Goal: Transaction & Acquisition: Purchase product/service

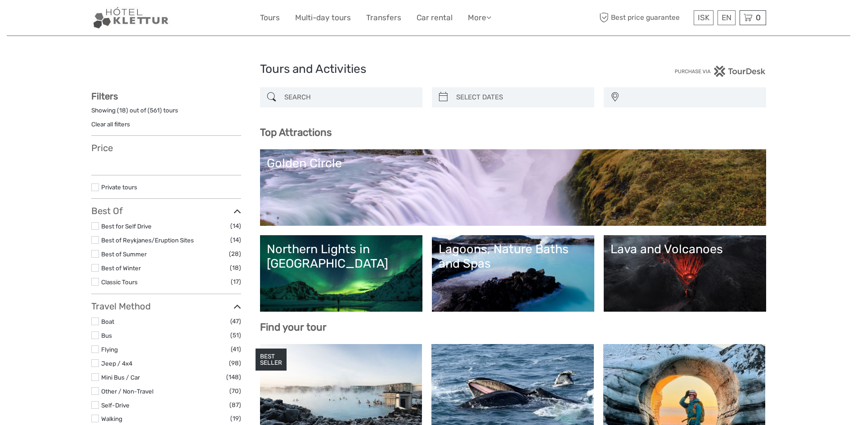
select select
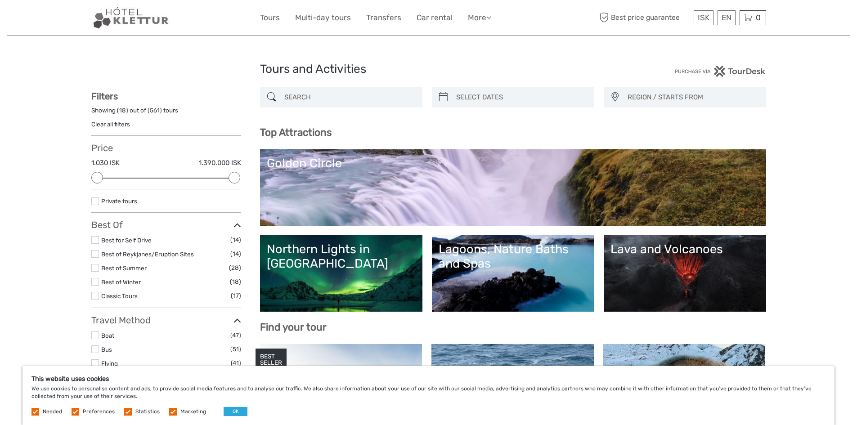
click at [552, 187] on link "Golden Circle" at bounding box center [513, 187] width 492 height 63
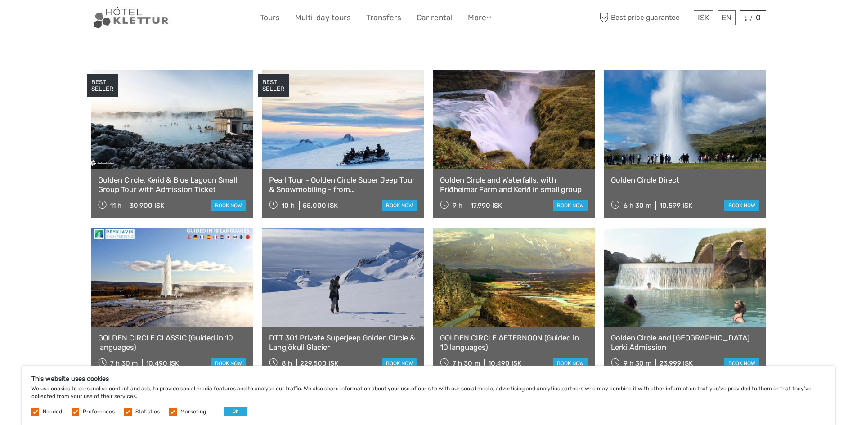
scroll to position [450, 0]
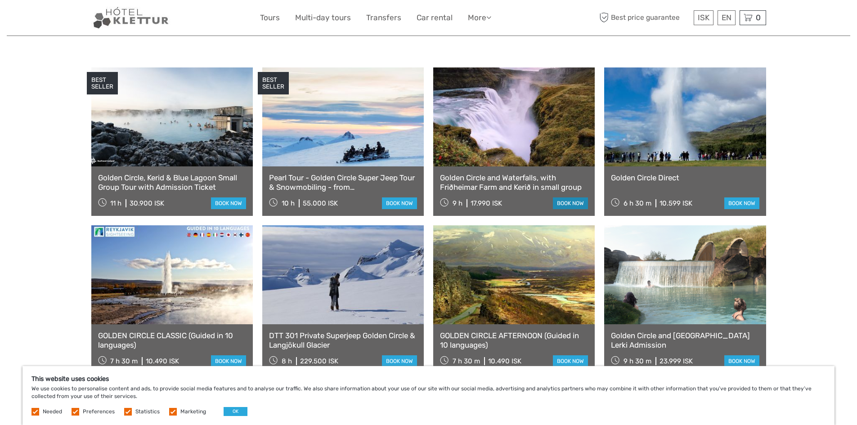
click at [572, 197] on link "book now" at bounding box center [570, 203] width 35 height 12
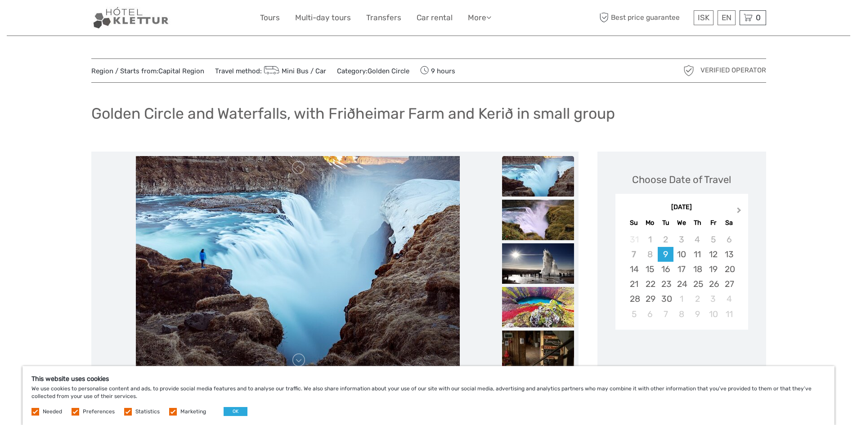
click at [741, 209] on button "Next Month" at bounding box center [739, 212] width 14 height 14
click at [683, 271] on div "15" at bounding box center [681, 269] width 16 height 15
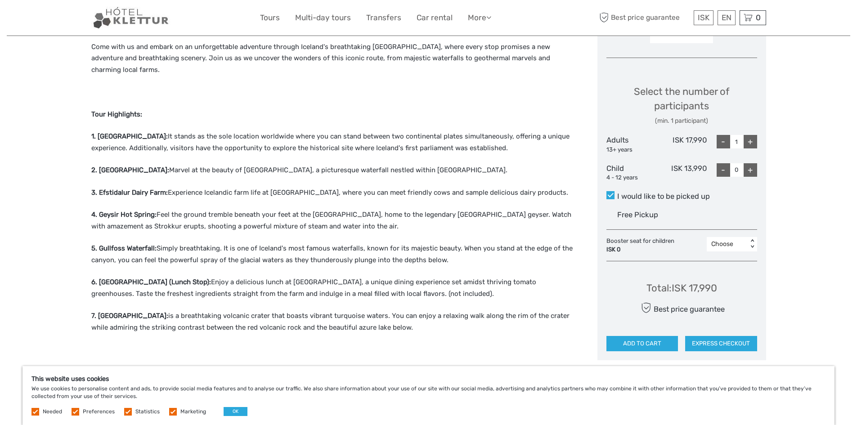
scroll to position [360, 0]
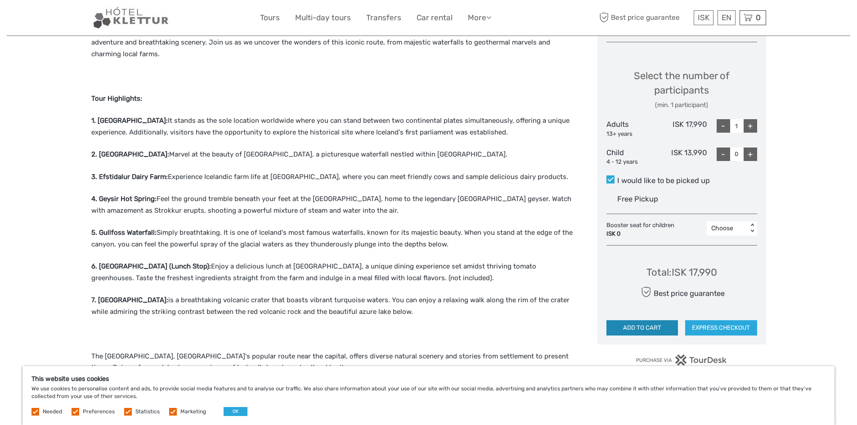
click at [659, 327] on button "ADD TO CART" at bounding box center [642, 327] width 72 height 15
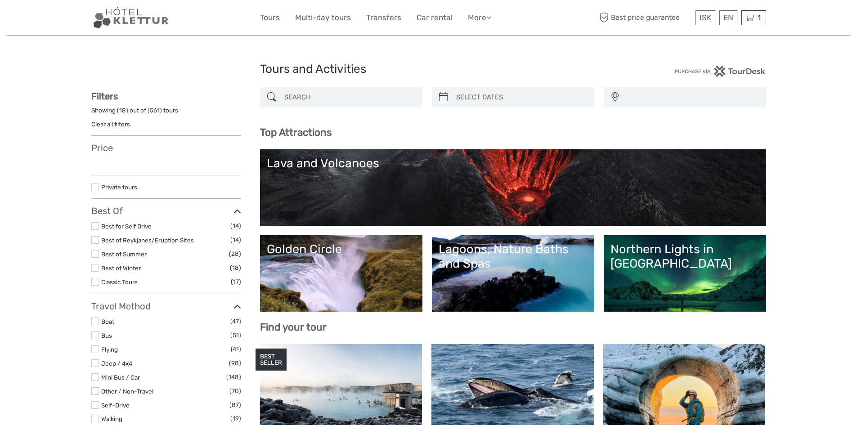
select select
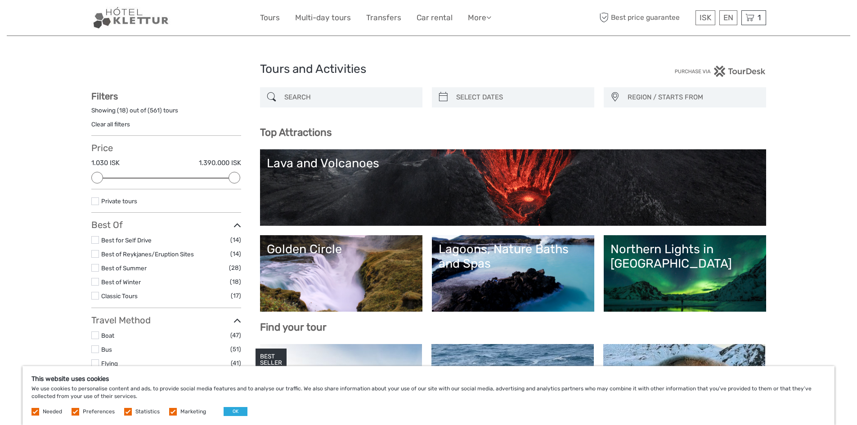
click at [709, 261] on link "Northern Lights in [GEOGRAPHIC_DATA]" at bounding box center [684, 273] width 149 height 63
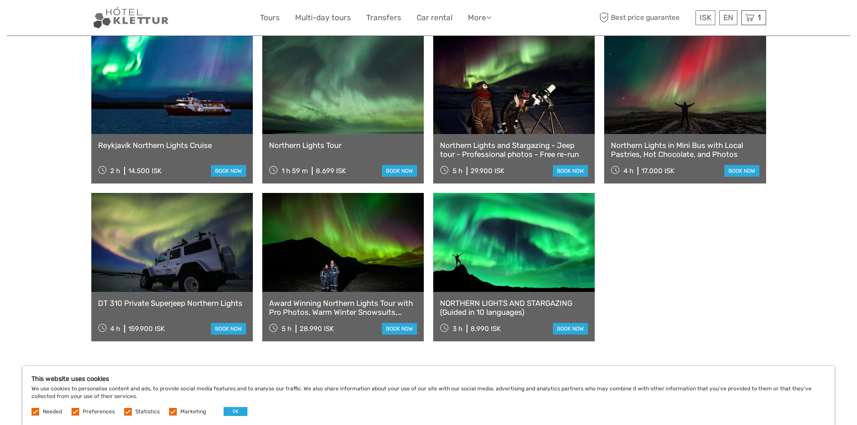
scroll to position [495, 0]
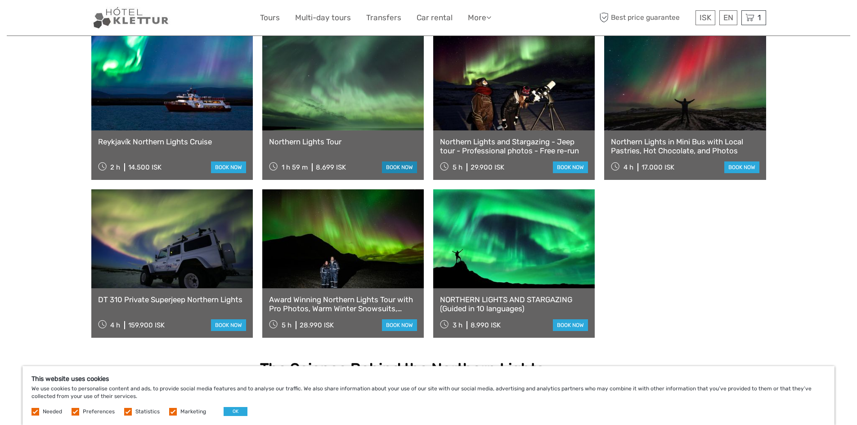
click at [405, 161] on link "book now" at bounding box center [399, 167] width 35 height 12
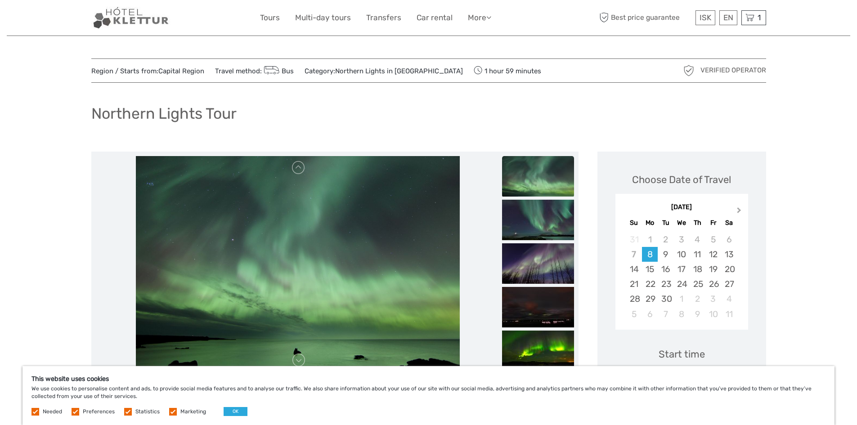
click at [740, 212] on button "Next Month" at bounding box center [739, 212] width 14 height 14
click at [666, 270] on div "14" at bounding box center [665, 269] width 16 height 15
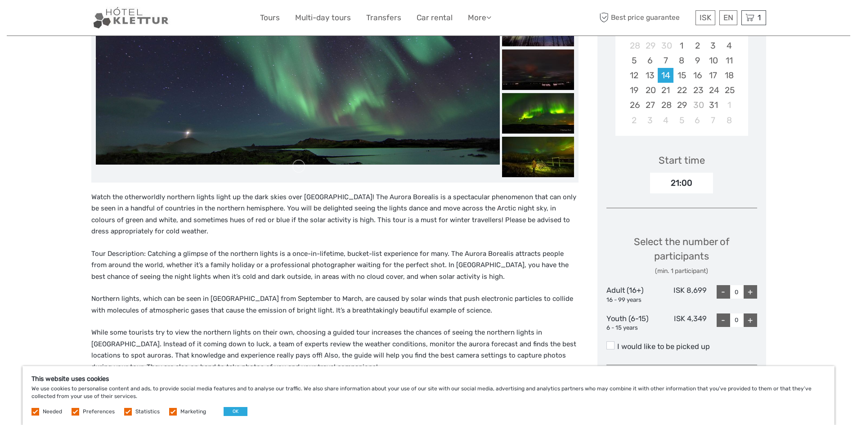
scroll to position [225, 0]
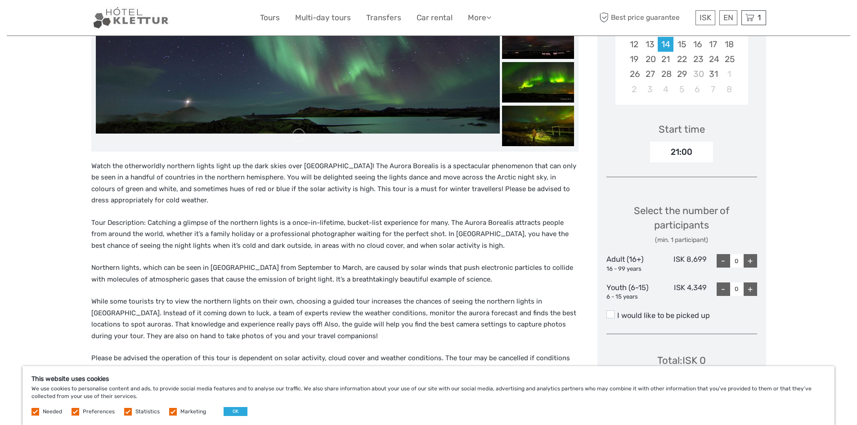
click at [752, 263] on div "+" at bounding box center [749, 260] width 13 height 13
type input "1"
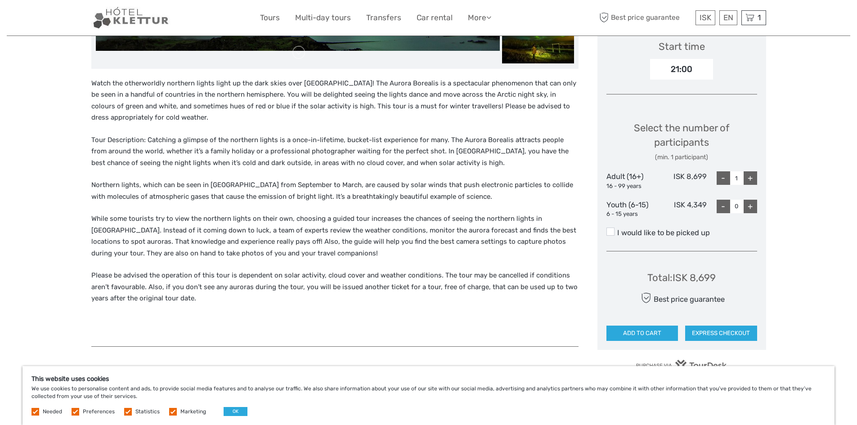
scroll to position [360, 0]
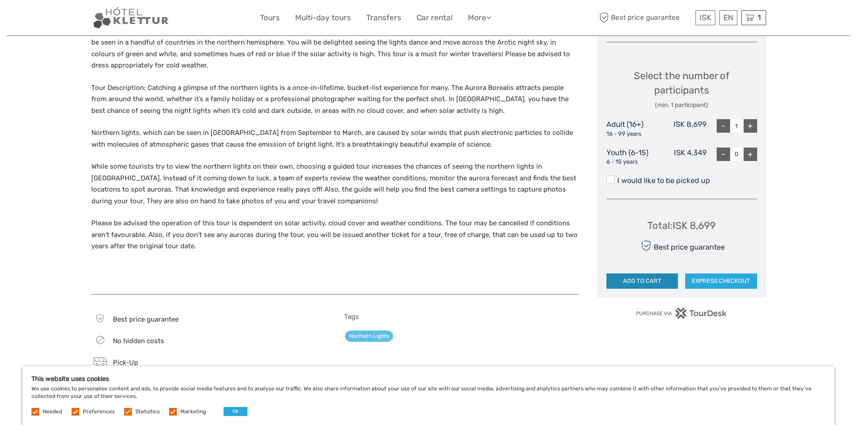
click at [652, 278] on button "ADD TO CART" at bounding box center [642, 280] width 72 height 15
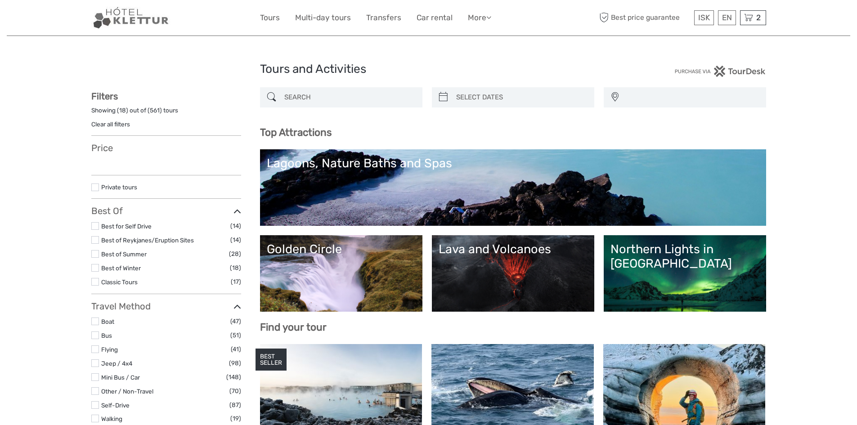
select select
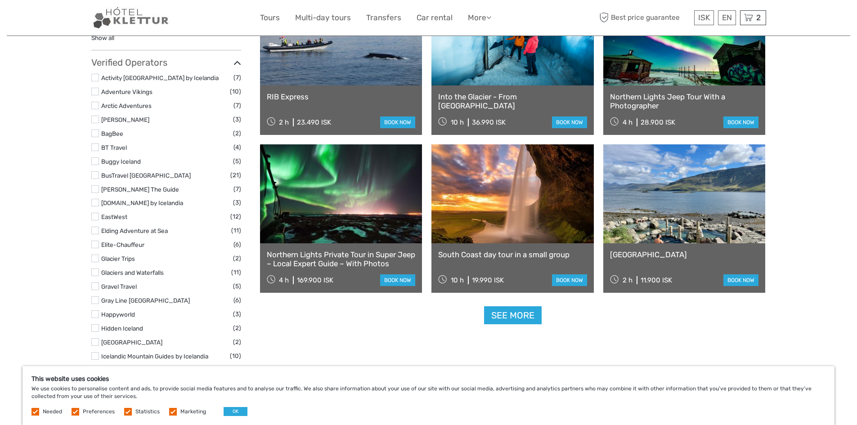
scroll to position [989, 0]
click at [514, 311] on link "See more" at bounding box center [513, 315] width 58 height 18
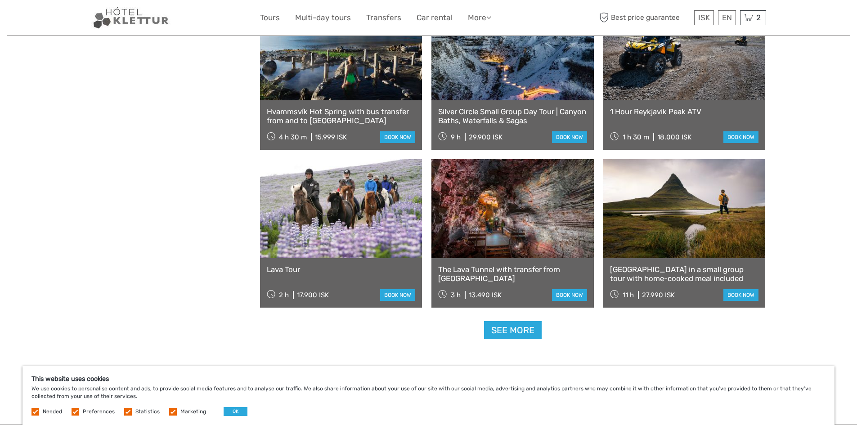
scroll to position [1709, 0]
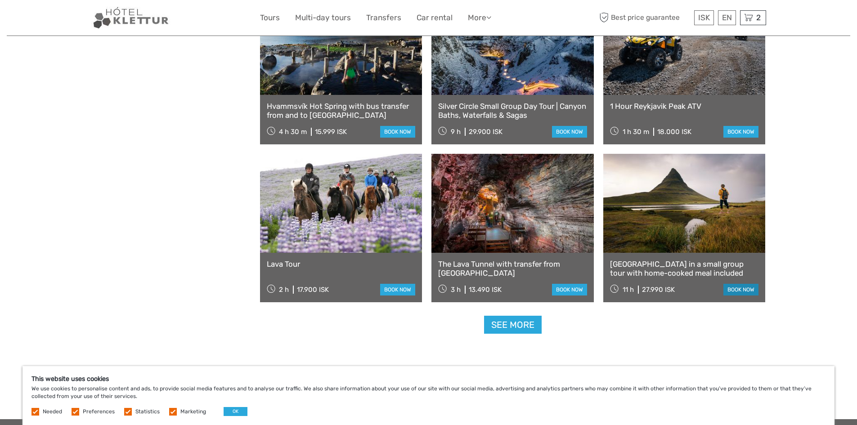
click at [744, 285] on link "book now" at bounding box center [740, 290] width 35 height 12
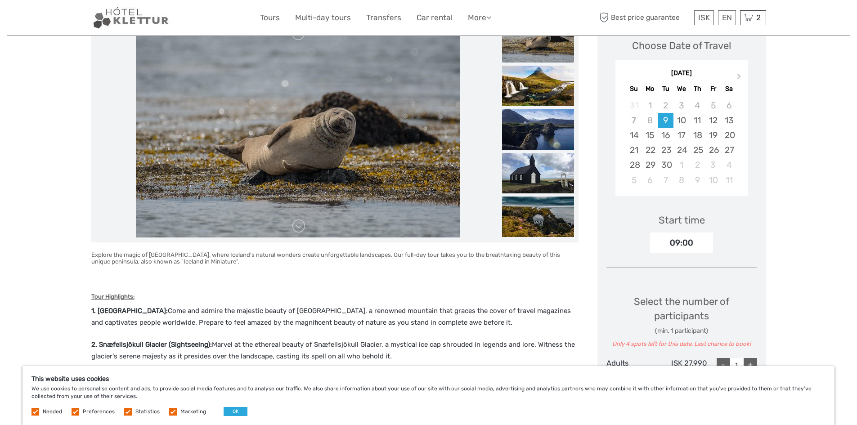
scroll to position [135, 0]
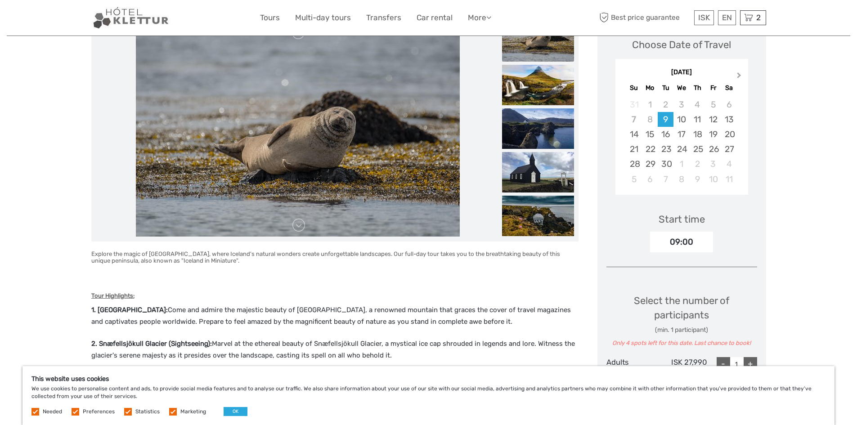
click at [739, 77] on button "Next Month" at bounding box center [739, 77] width 14 height 14
click at [697, 136] on div "16" at bounding box center [697, 134] width 16 height 15
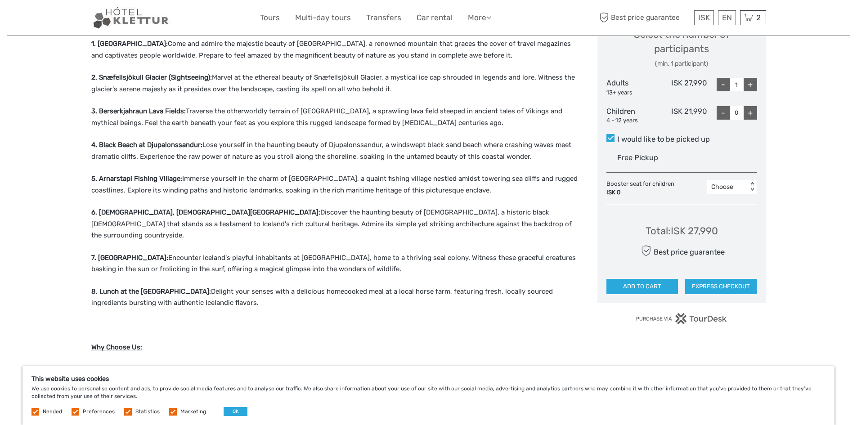
scroll to position [405, 0]
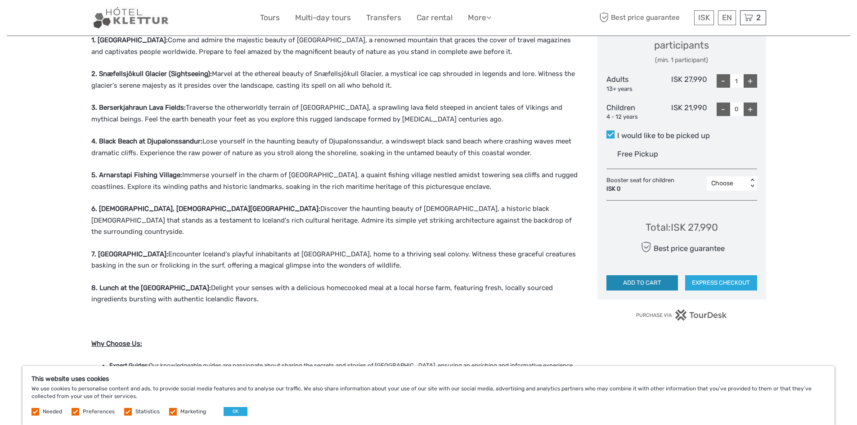
click at [661, 281] on button "ADD TO CART" at bounding box center [642, 282] width 72 height 15
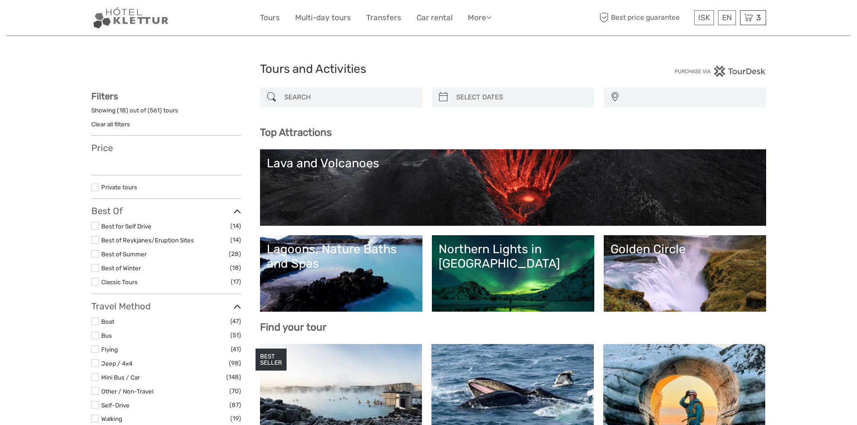
select select
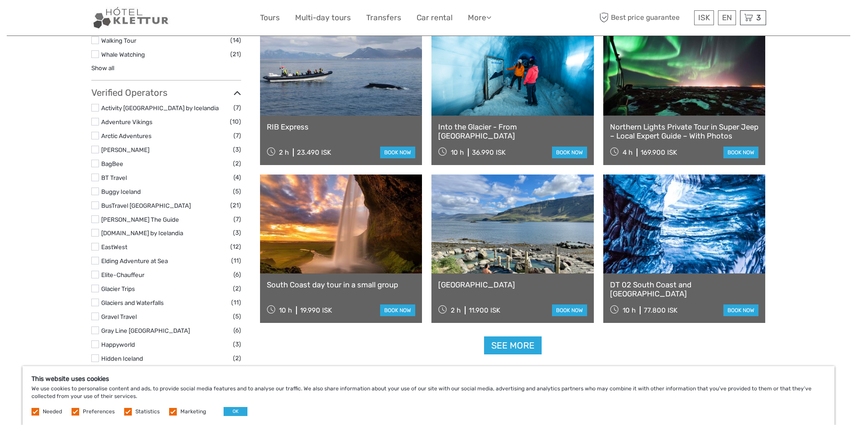
scroll to position [989, 0]
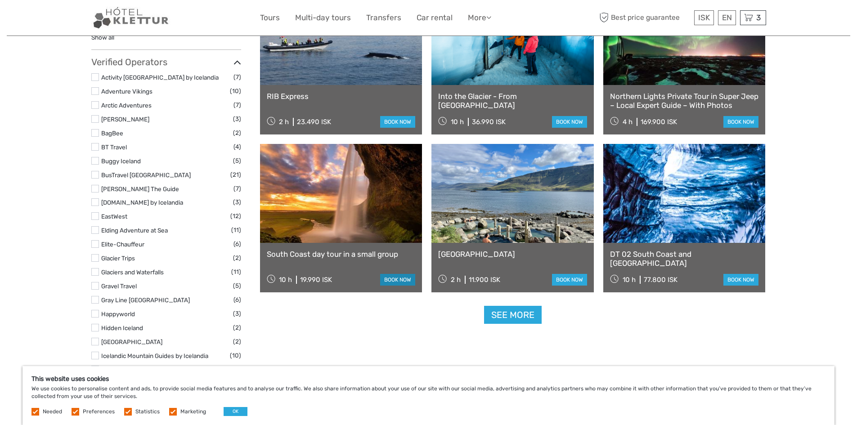
click at [400, 279] on link "book now" at bounding box center [397, 280] width 35 height 12
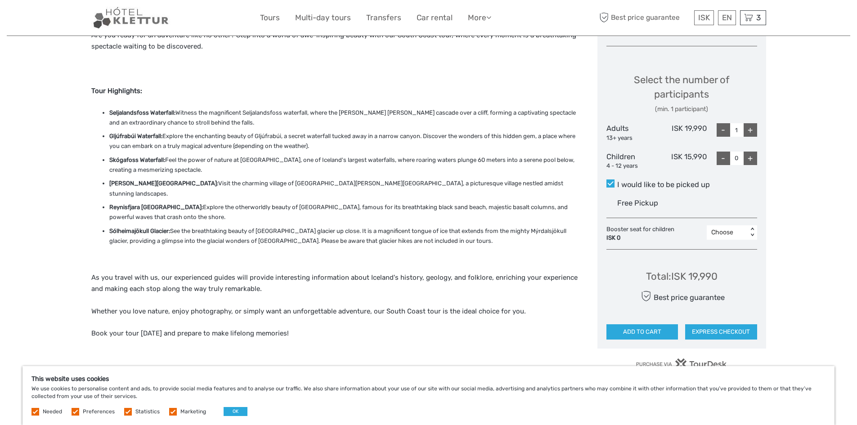
scroll to position [405, 0]
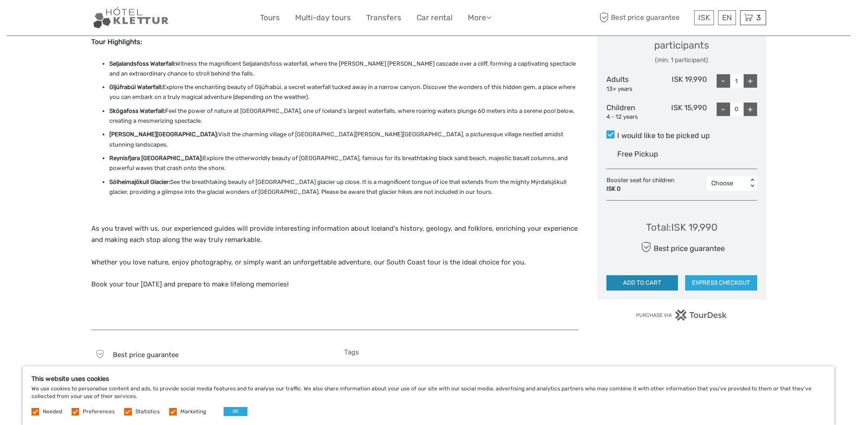
click at [642, 282] on button "ADD TO CART" at bounding box center [642, 282] width 72 height 15
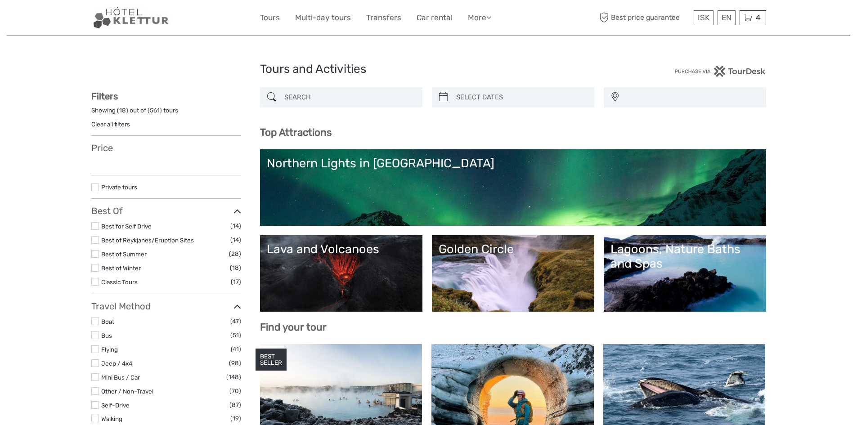
select select
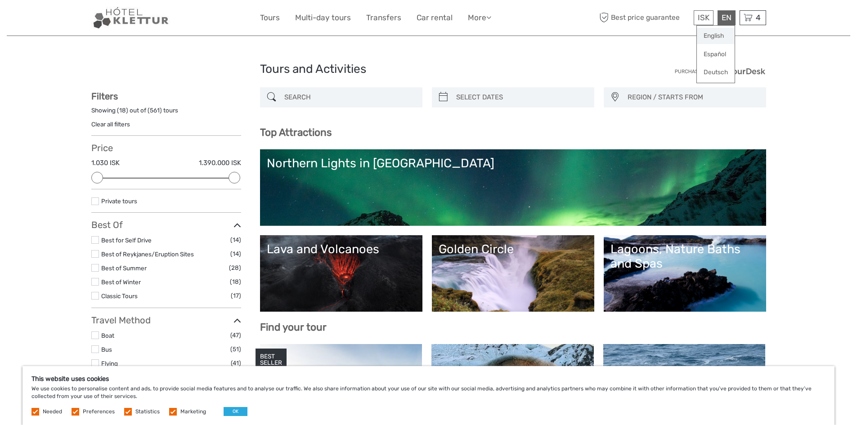
click at [718, 35] on link "English" at bounding box center [716, 36] width 38 height 16
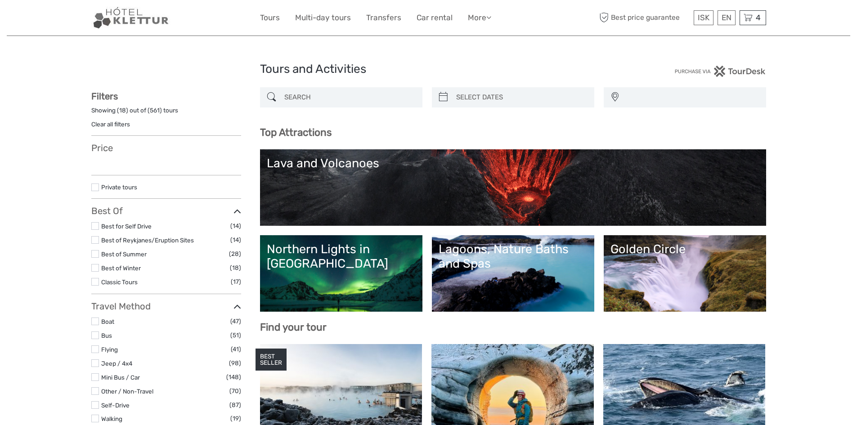
select select
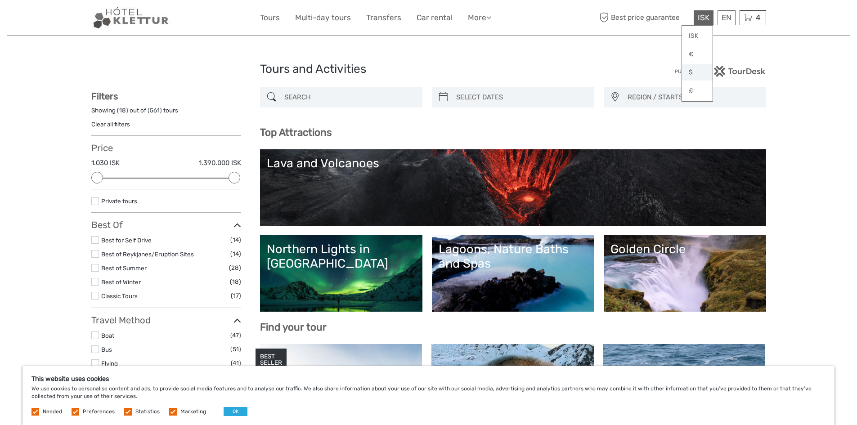
click at [691, 74] on link "$" at bounding box center [697, 72] width 31 height 16
click at [749, 19] on icon at bounding box center [747, 17] width 9 height 11
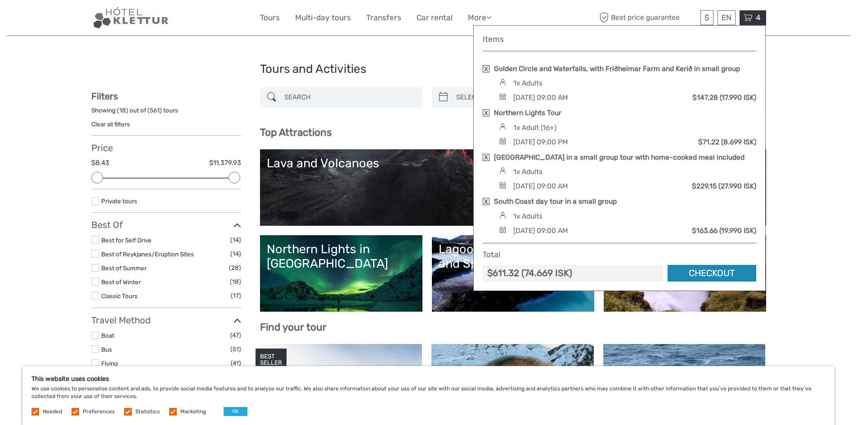
click at [729, 272] on link "Checkout" at bounding box center [711, 273] width 89 height 17
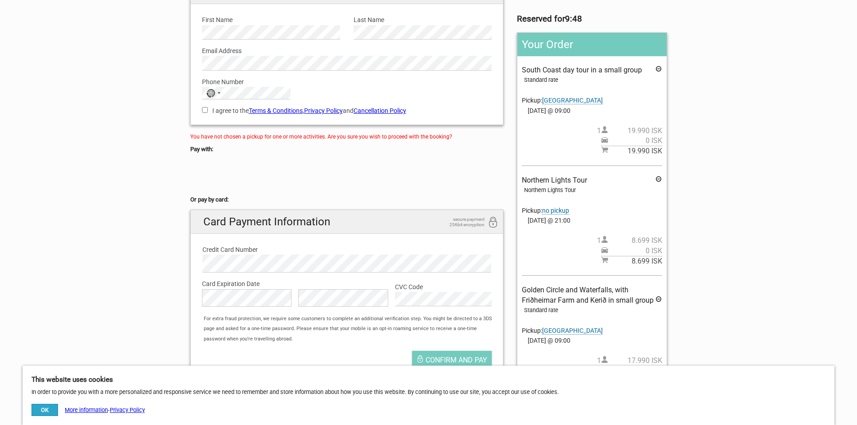
scroll to position [72, 0]
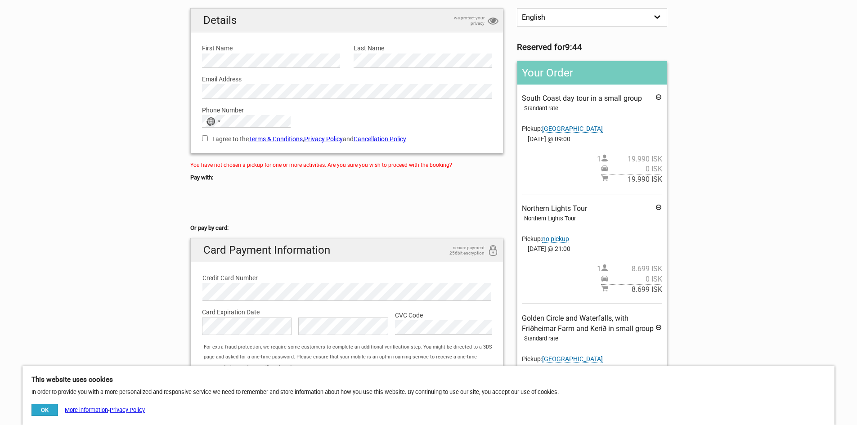
click at [563, 240] on span "no pickup" at bounding box center [555, 239] width 27 height 8
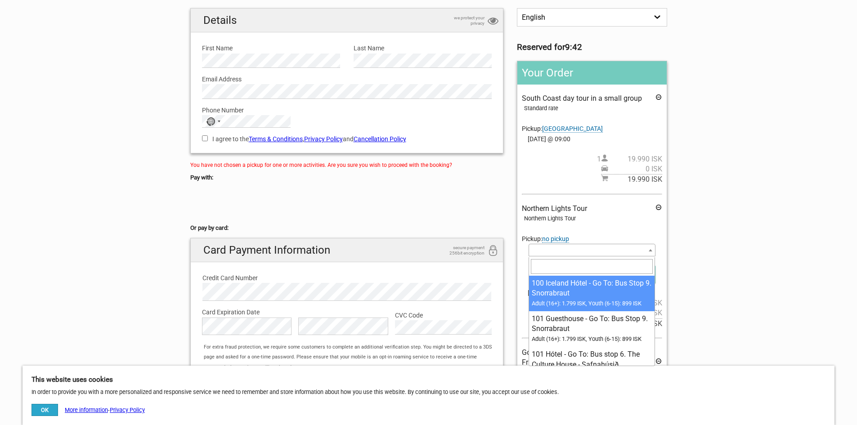
click at [620, 252] on span at bounding box center [591, 250] width 126 height 13
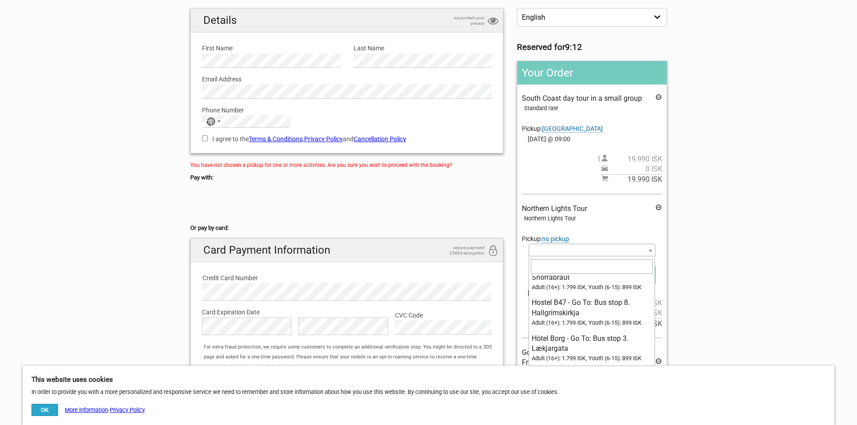
scroll to position [3867, 0]
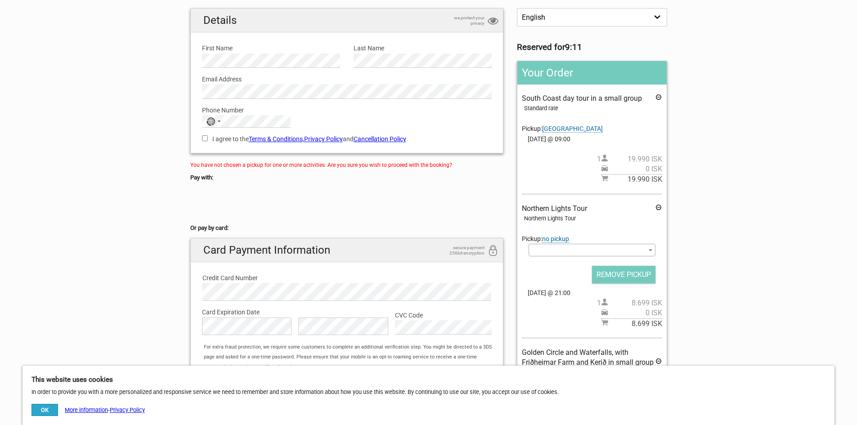
click at [710, 271] on section "1 Your details 2 Payment Information 3 Place your order English Español Deutsch…" at bounding box center [428, 298] width 857 height 687
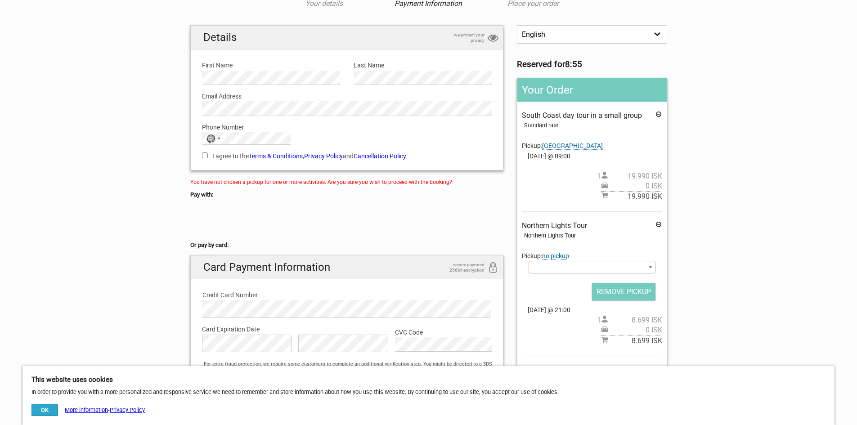
scroll to position [0, 0]
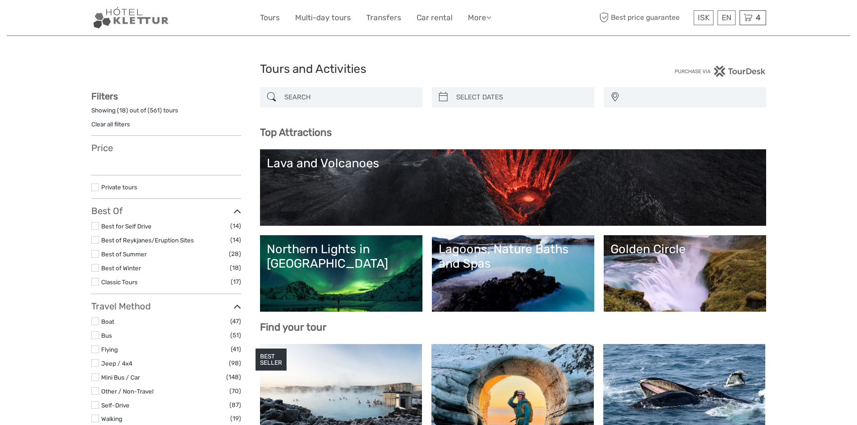
select select
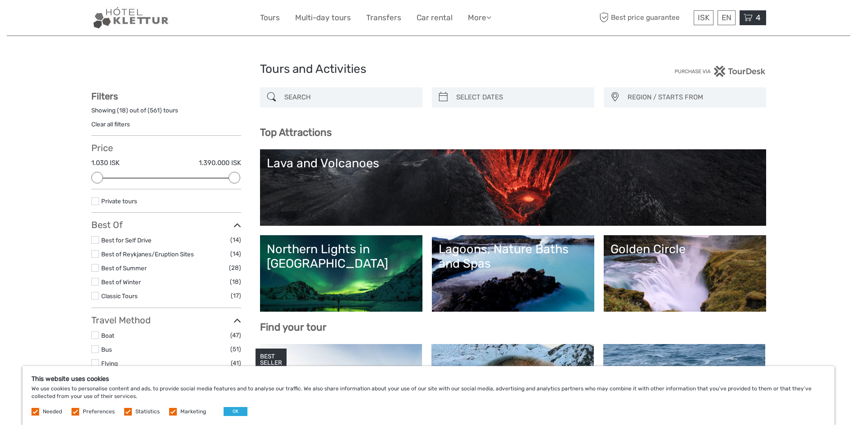
click at [750, 22] on icon at bounding box center [747, 17] width 9 height 11
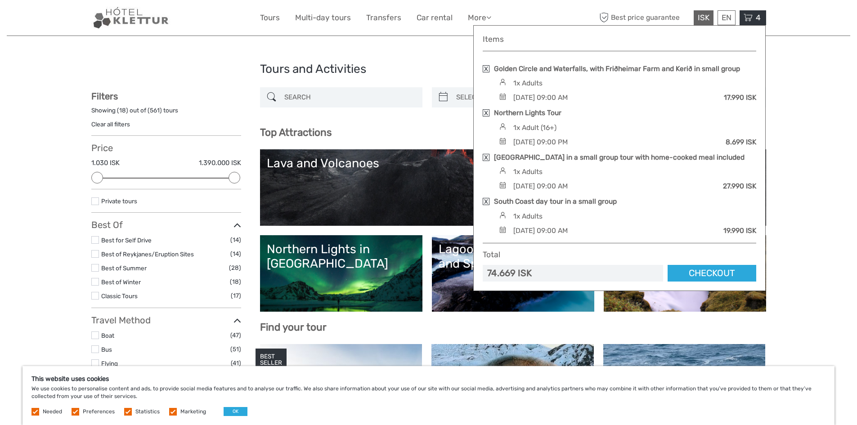
click at [705, 20] on span "ISK" at bounding box center [703, 17] width 12 height 9
click at [705, 18] on span "ISK" at bounding box center [703, 17] width 12 height 9
click at [702, 17] on span "ISK" at bounding box center [703, 17] width 12 height 9
click at [538, 273] on div "74.669 ISK" at bounding box center [572, 273] width 180 height 17
click at [548, 272] on div "74.669 ISK" at bounding box center [572, 273] width 180 height 17
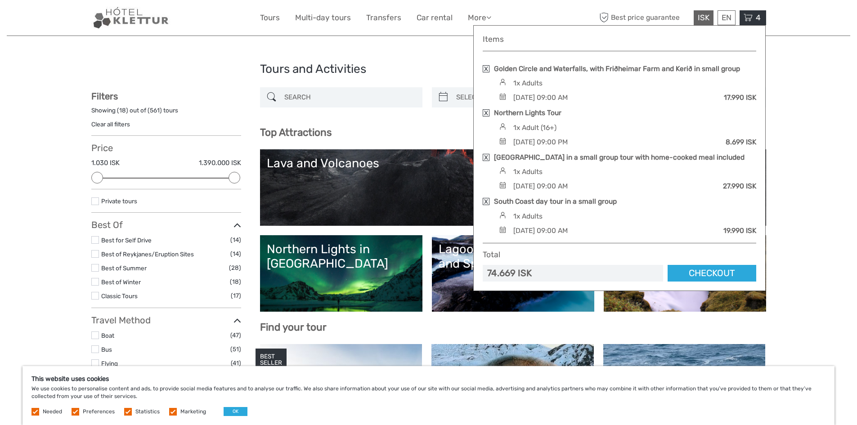
click at [704, 18] on span "ISK" at bounding box center [703, 17] width 12 height 9
click at [760, 18] on span "4" at bounding box center [758, 17] width 8 height 9
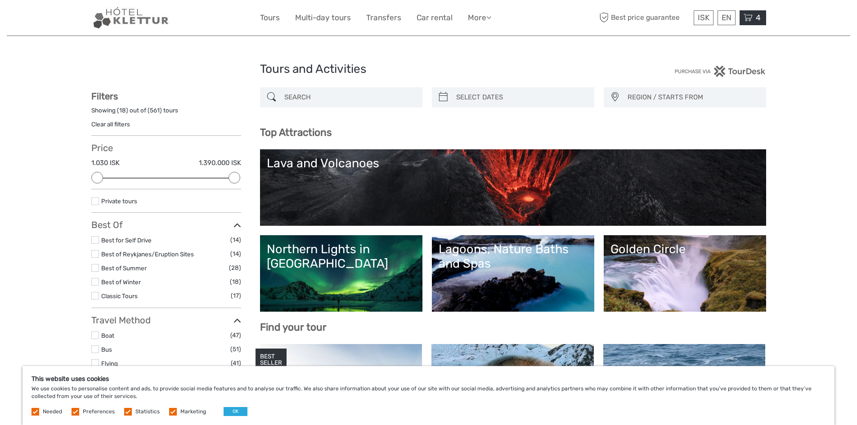
click at [760, 18] on span "4" at bounding box center [758, 17] width 8 height 9
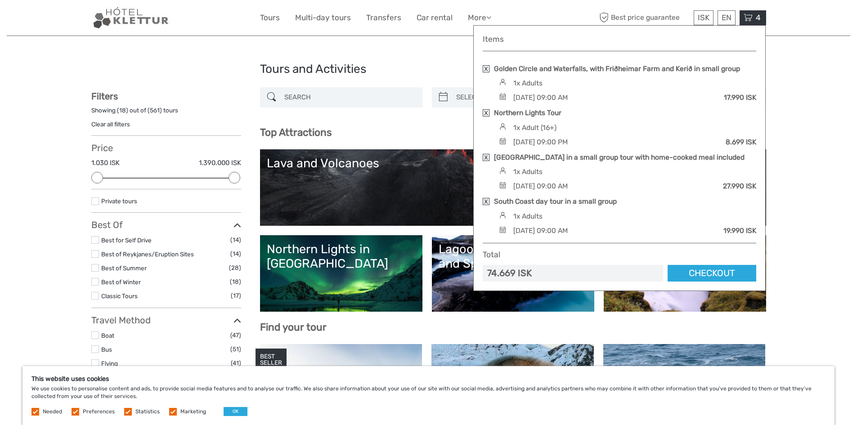
click at [511, 272] on div "74.669 ISK" at bounding box center [509, 273] width 45 height 13
click at [700, 14] on span "ISK" at bounding box center [703, 17] width 12 height 9
click at [732, 14] on div "EN English Español Deutsch" at bounding box center [726, 17] width 18 height 15
click at [706, 15] on span "ISK" at bounding box center [703, 17] width 12 height 9
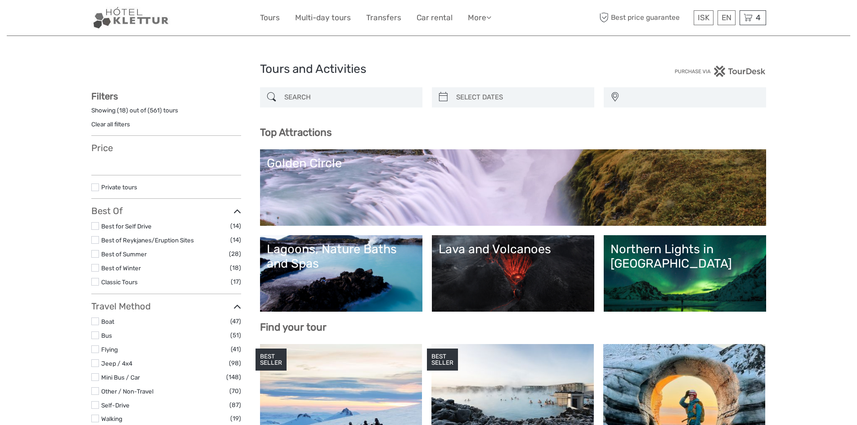
select select
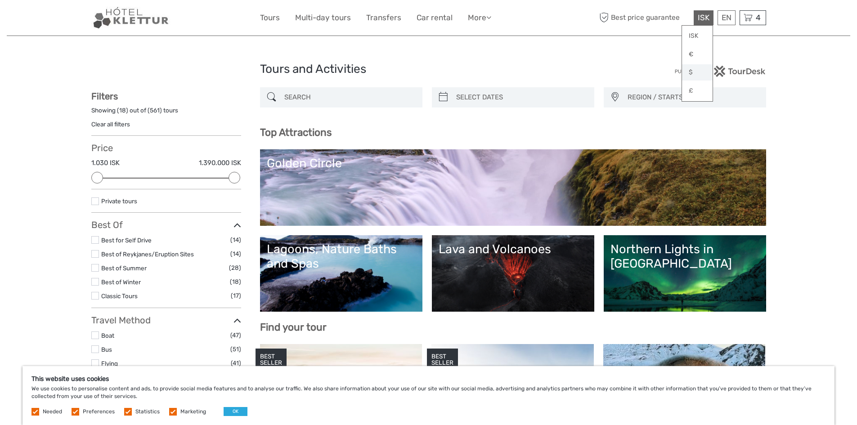
click at [696, 72] on link "$" at bounding box center [697, 72] width 31 height 16
click at [748, 19] on icon at bounding box center [747, 17] width 9 height 11
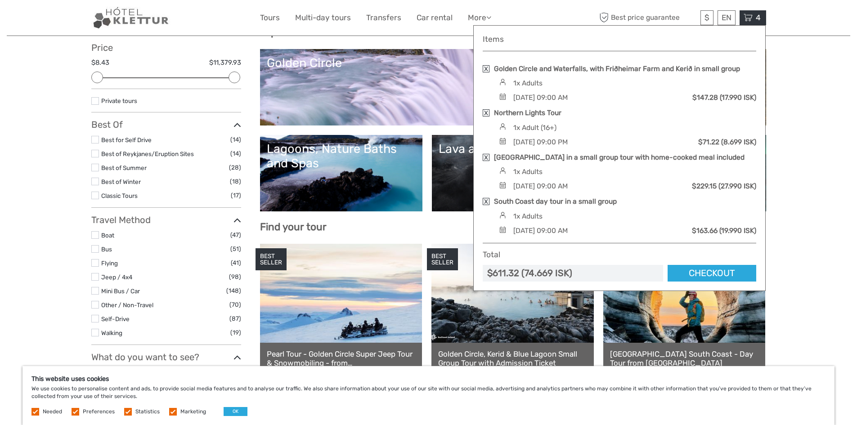
scroll to position [135, 0]
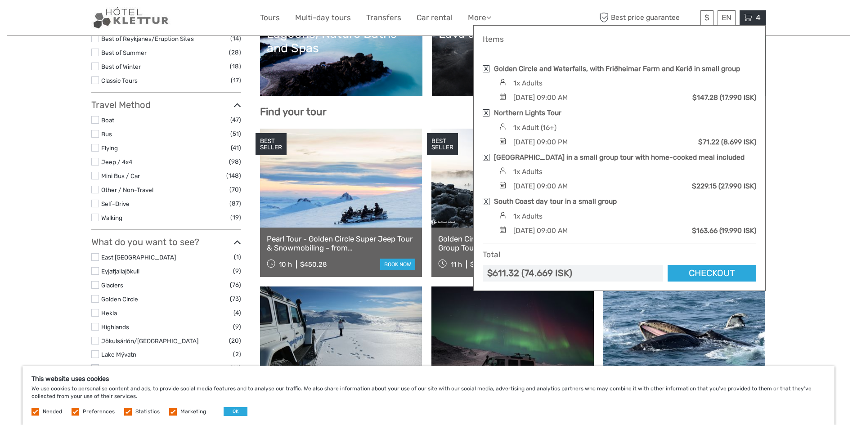
scroll to position [315, 0]
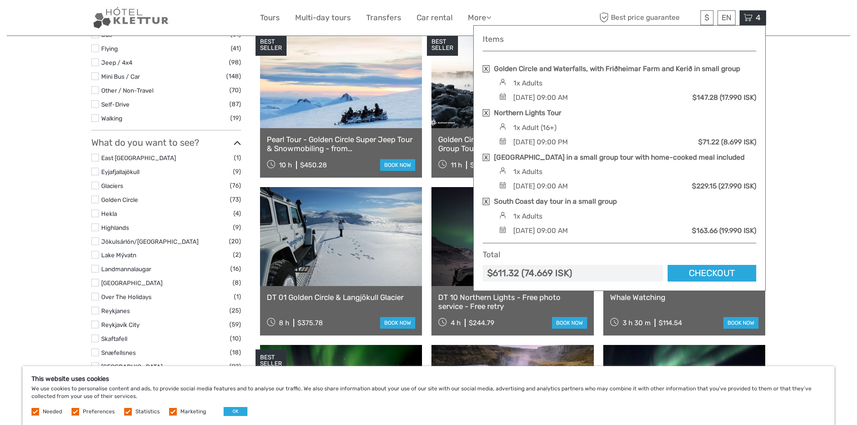
click at [549, 221] on div "South Coast day tour in a small group 1x Adults Tuesday, 09 September 2025 - 09…" at bounding box center [618, 215] width 273 height 39
click at [486, 199] on link at bounding box center [485, 201] width 7 height 7
